Goal: Task Accomplishment & Management: Use online tool/utility

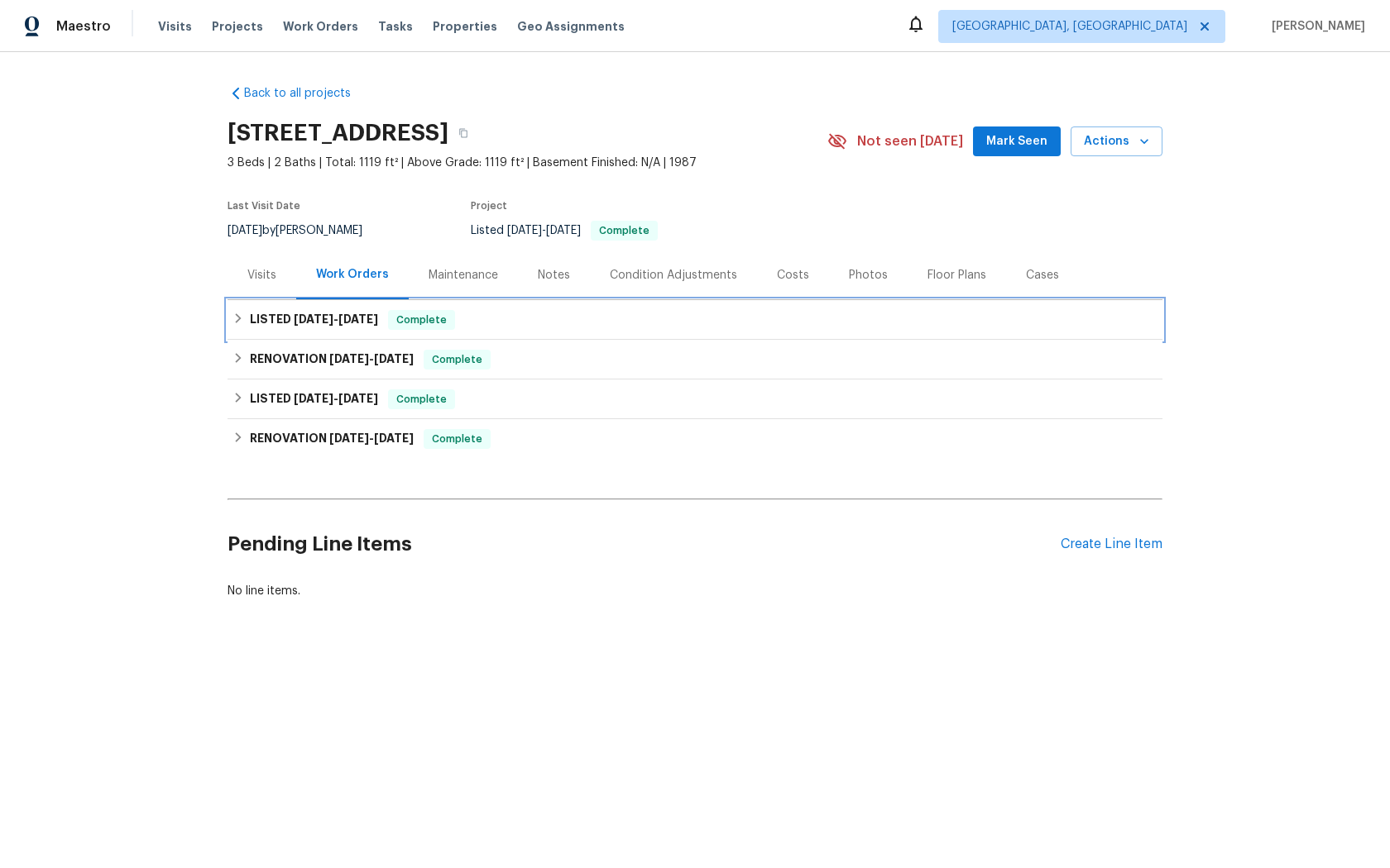
click at [424, 329] on span "Complete" at bounding box center [421, 320] width 64 height 16
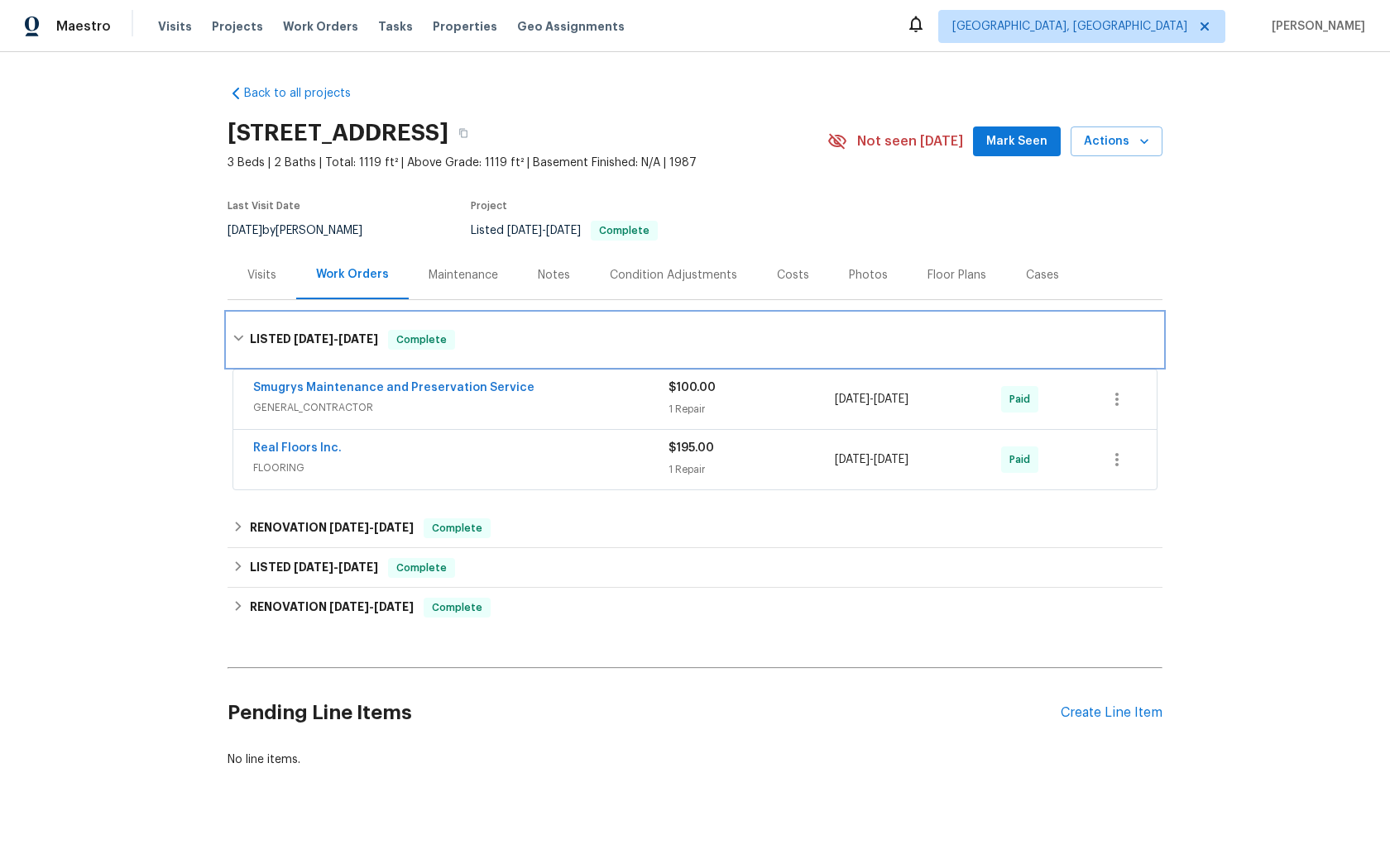
scroll to position [29, 0]
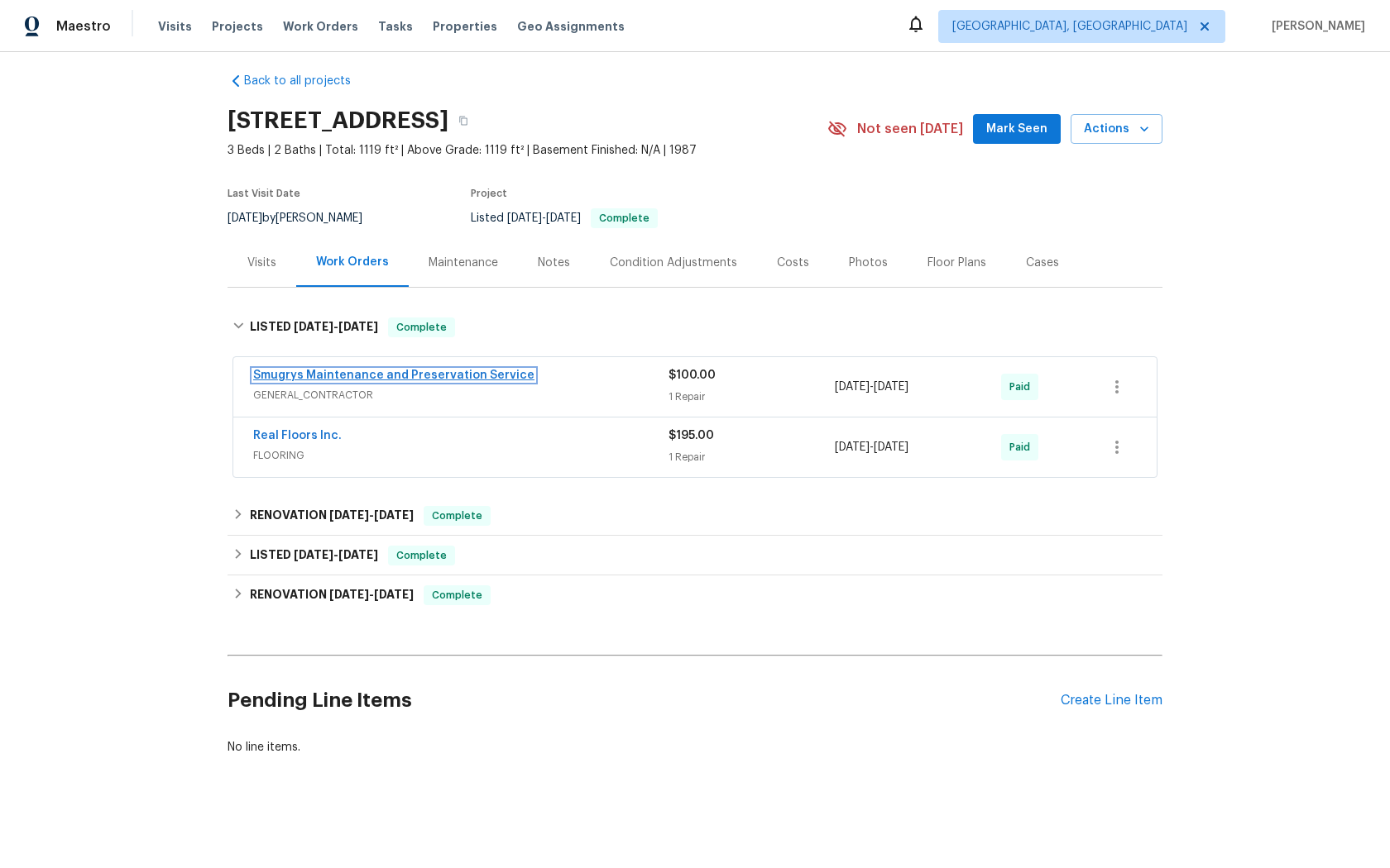
click at [382, 375] on link "Smugrys Maintenance and Preservation Service" at bounding box center [393, 375] width 281 height 12
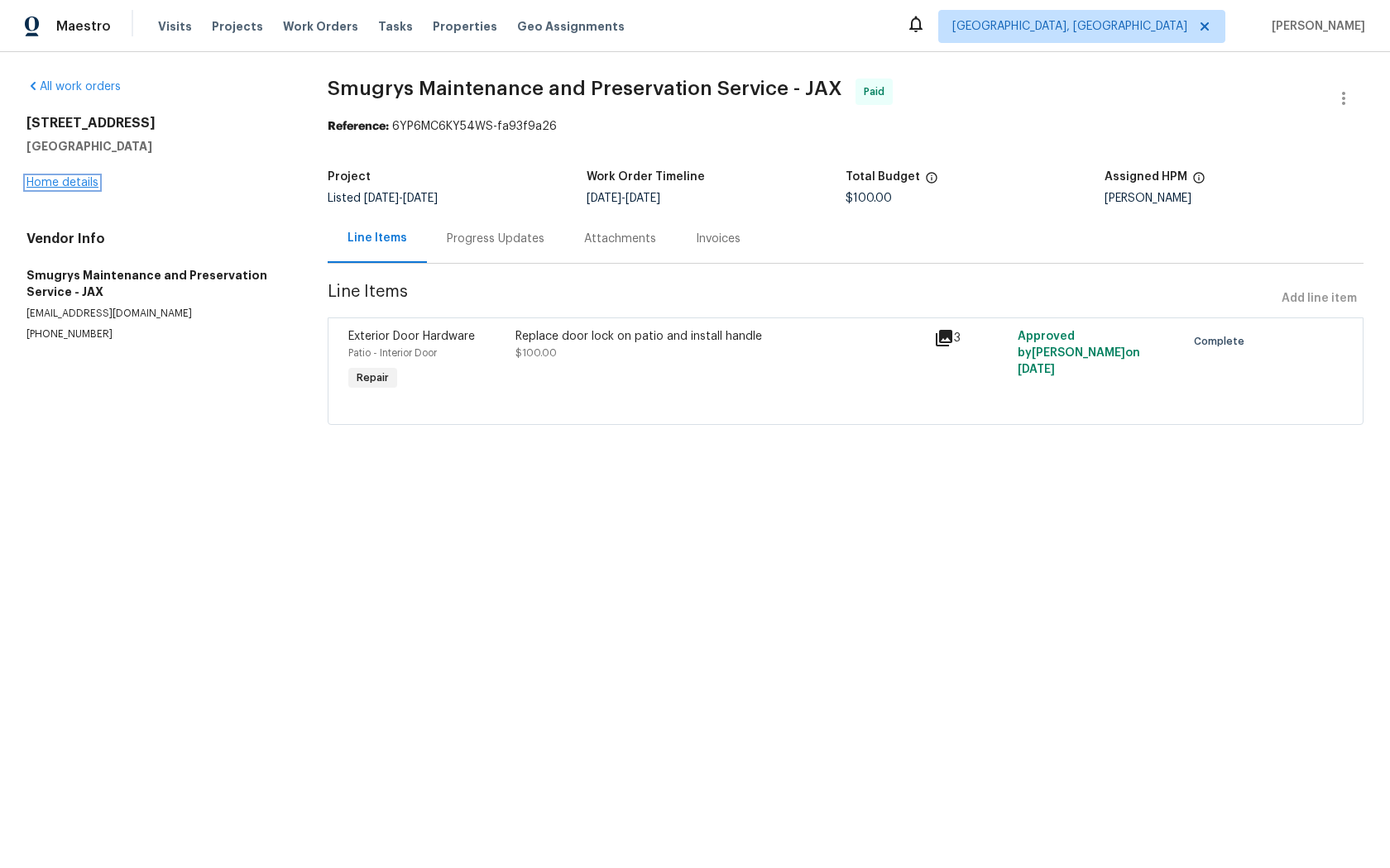
click at [60, 183] on link "Home details" at bounding box center [62, 182] width 72 height 12
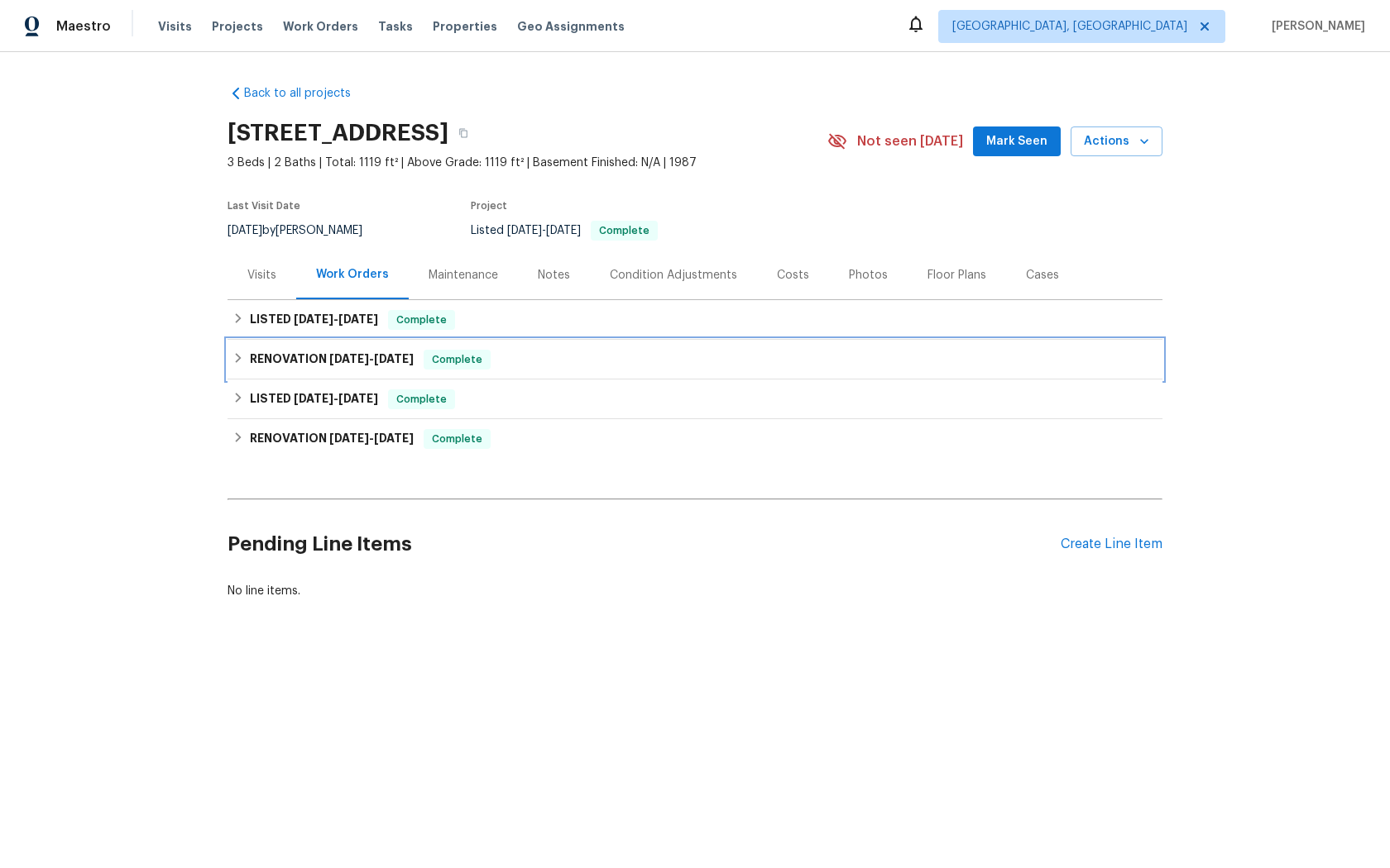
click at [444, 368] on span "Complete" at bounding box center [457, 360] width 64 height 16
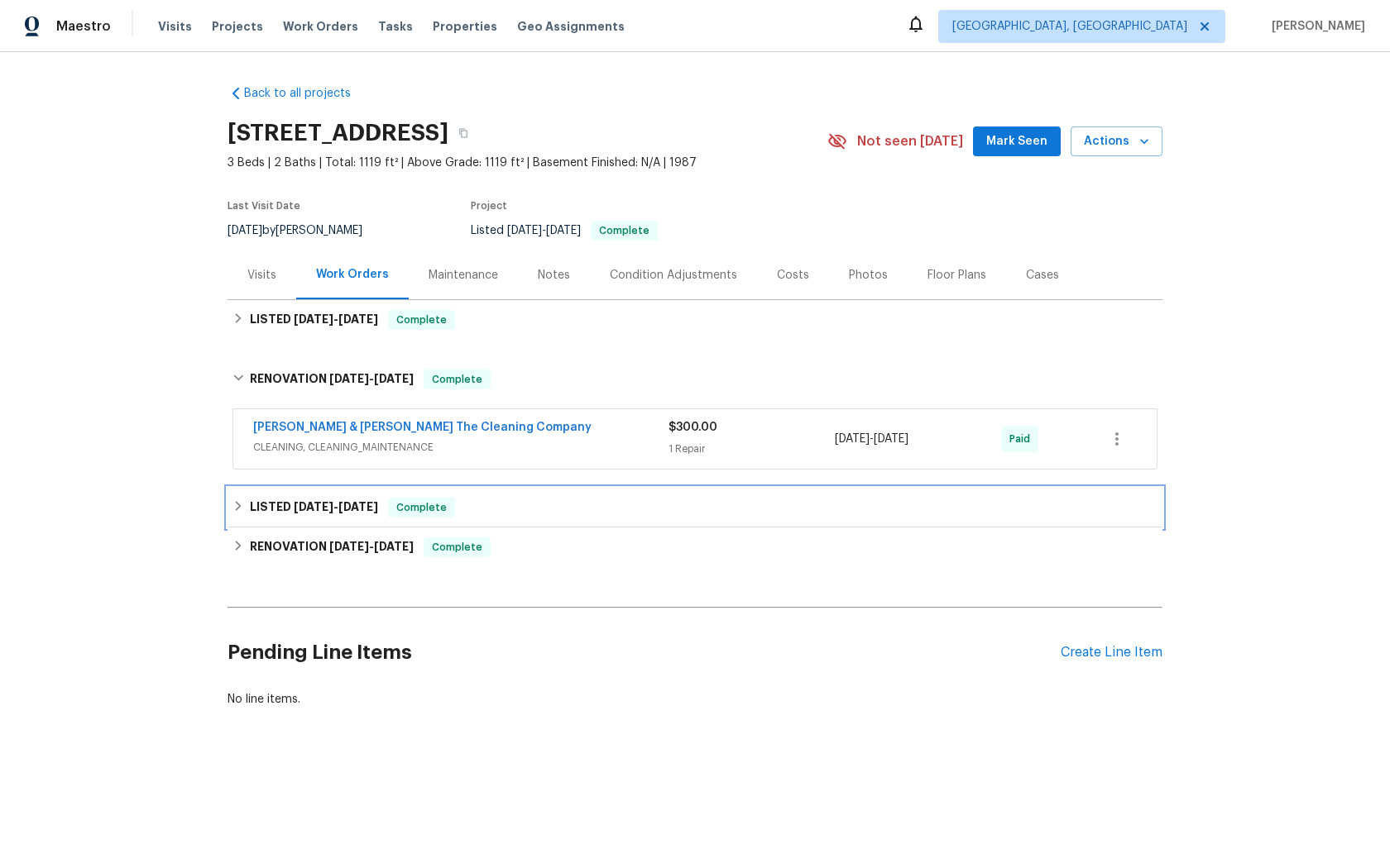
click at [418, 516] on span "Complete" at bounding box center [421, 507] width 64 height 16
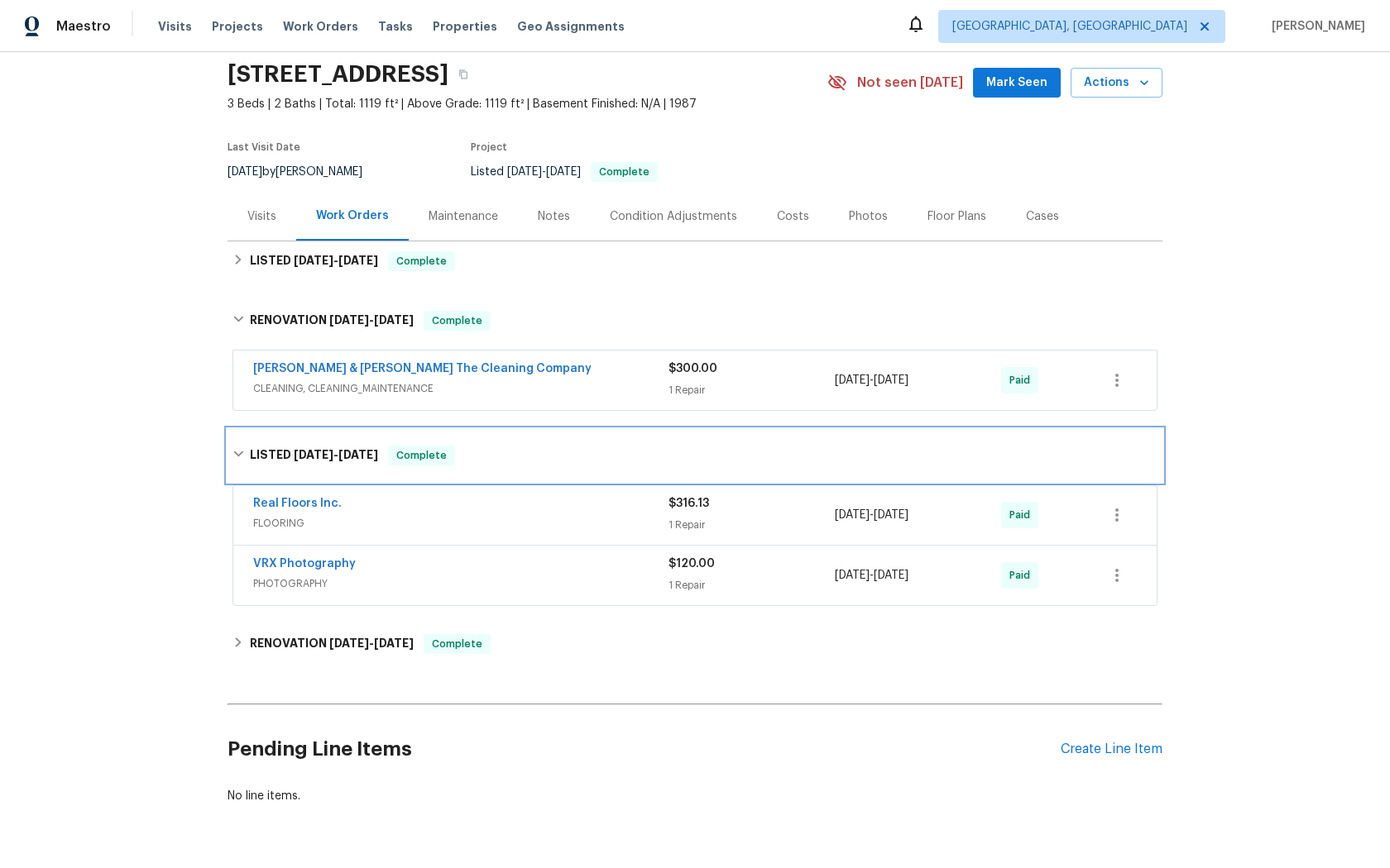
scroll to position [124, 0]
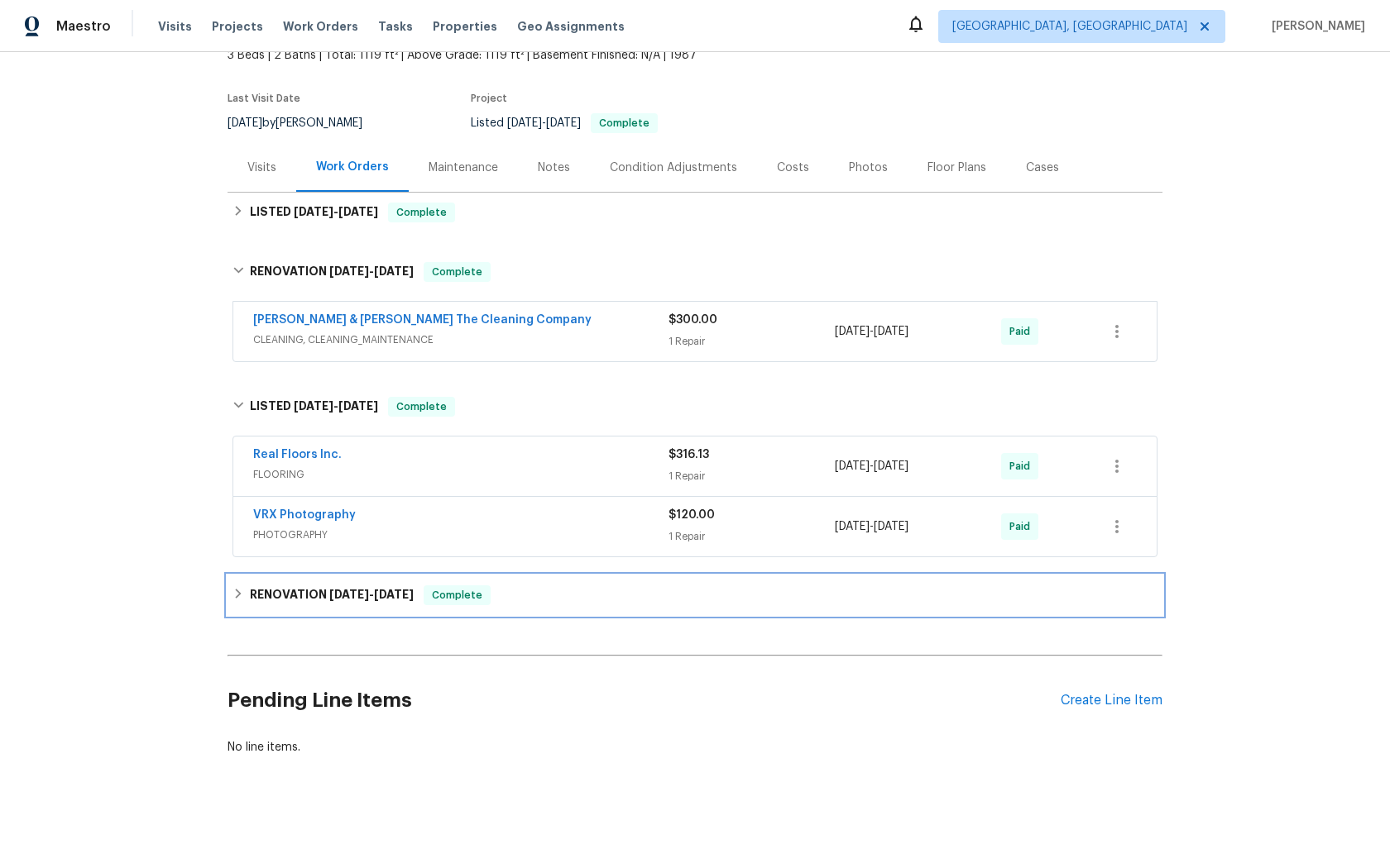
click at [459, 598] on span "Complete" at bounding box center [457, 595] width 64 height 16
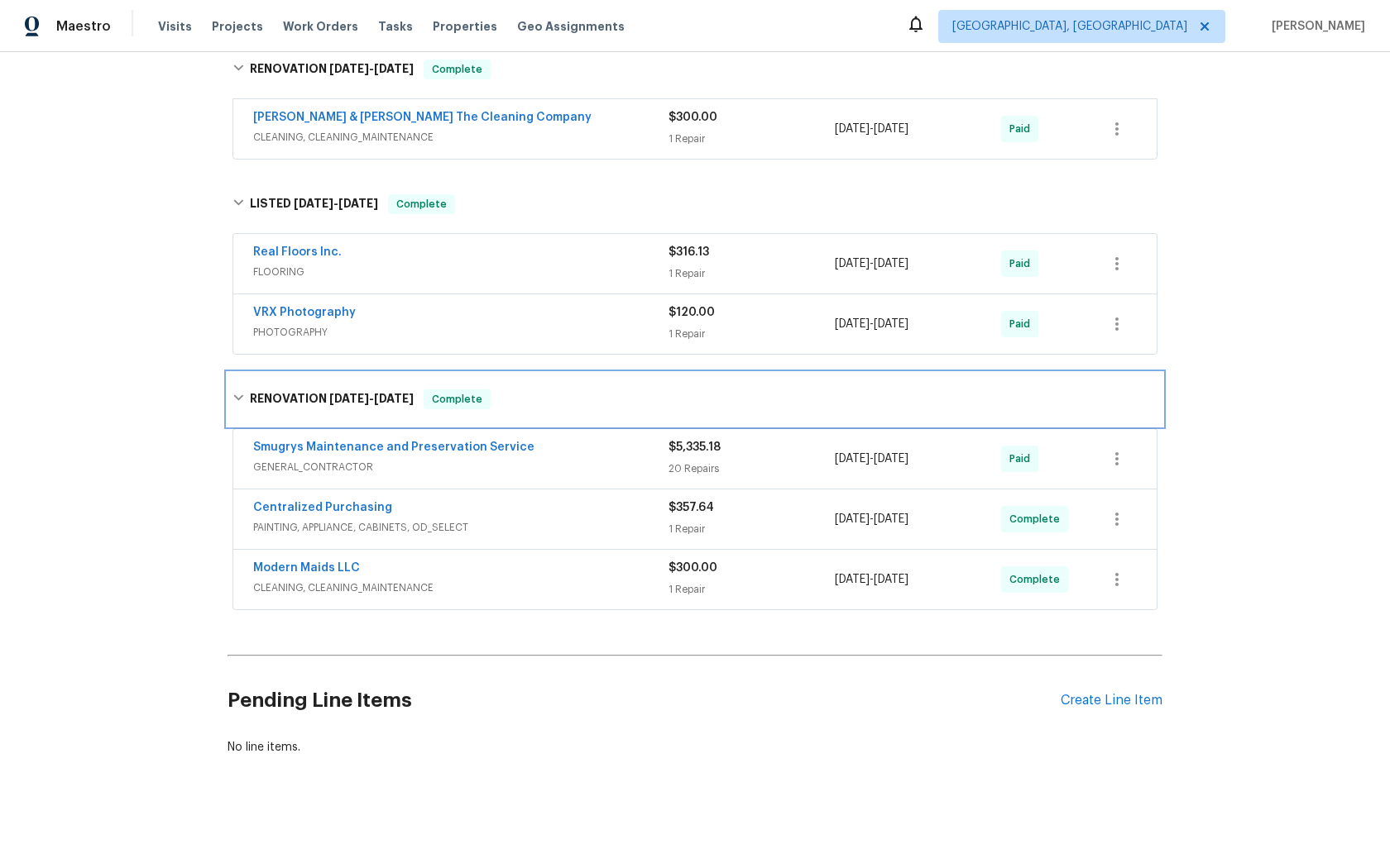
scroll to position [327, 0]
